Goal: Communication & Community: Participate in discussion

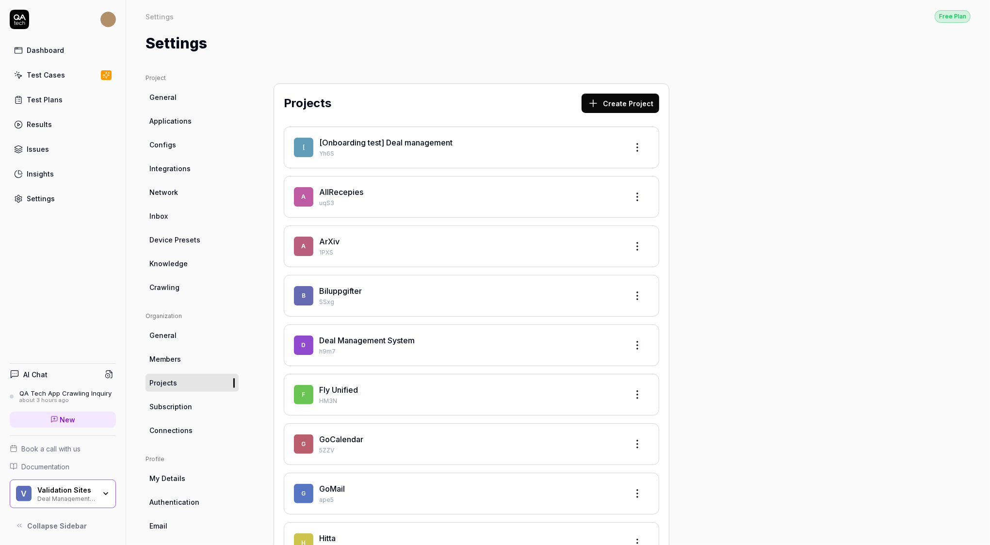
click at [82, 396] on div "QA Tech App Crawling Inquiry" at bounding box center [65, 394] width 92 height 8
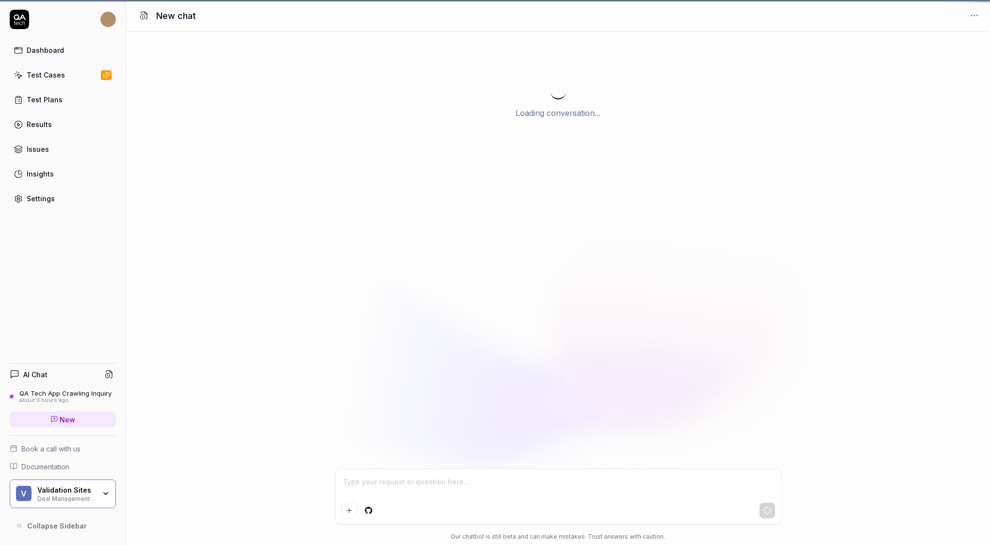
scroll to position [162, 0]
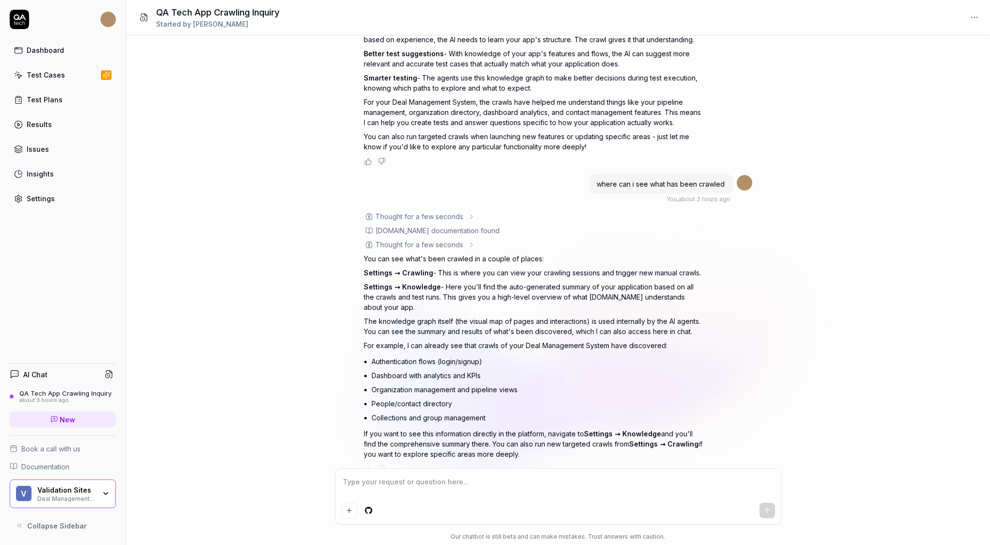
click at [84, 490] on div "Validation Sites" at bounding box center [66, 490] width 58 height 9
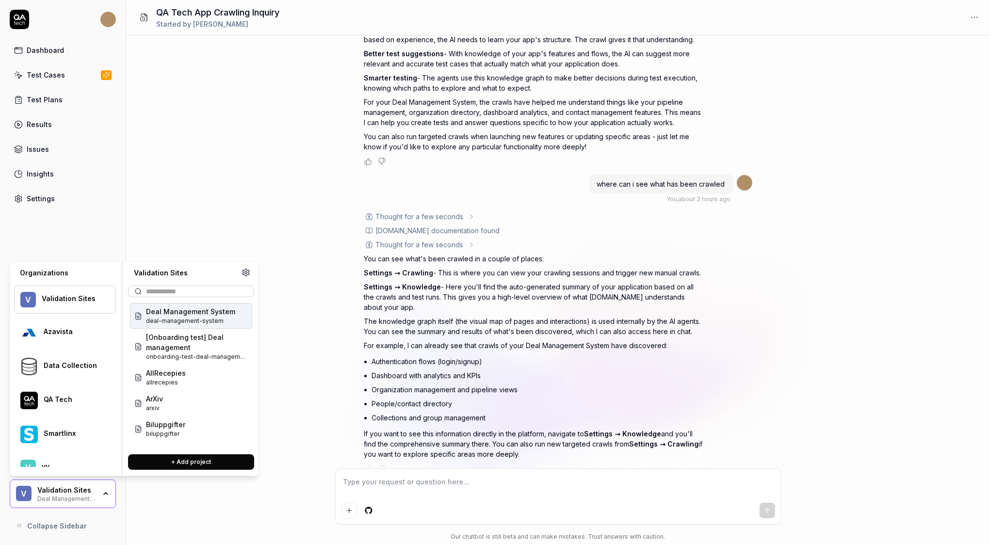
scroll to position [176, 0]
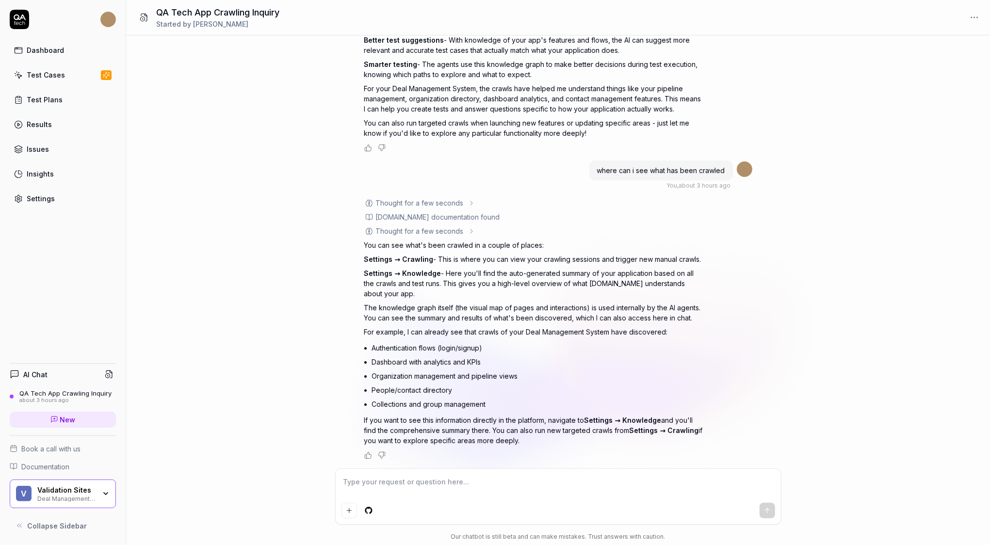
click at [374, 61] on span "Smarter testing" at bounding box center [390, 64] width 53 height 8
type textarea "*"
